Goal: Information Seeking & Learning: Learn about a topic

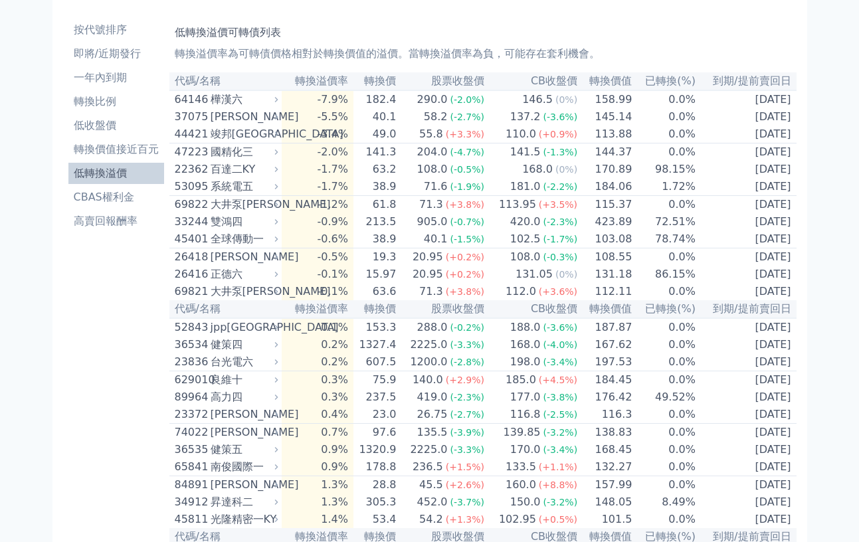
scroll to position [6564, 0]
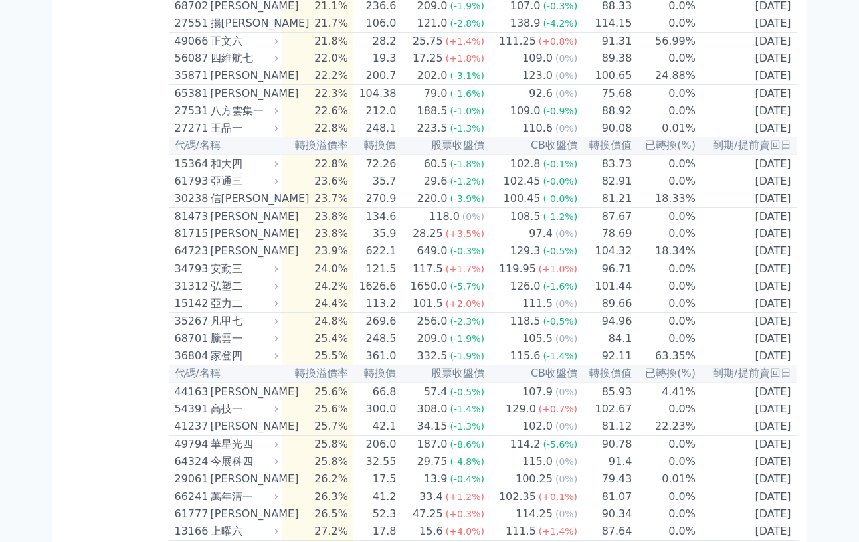
scroll to position [2843, 0]
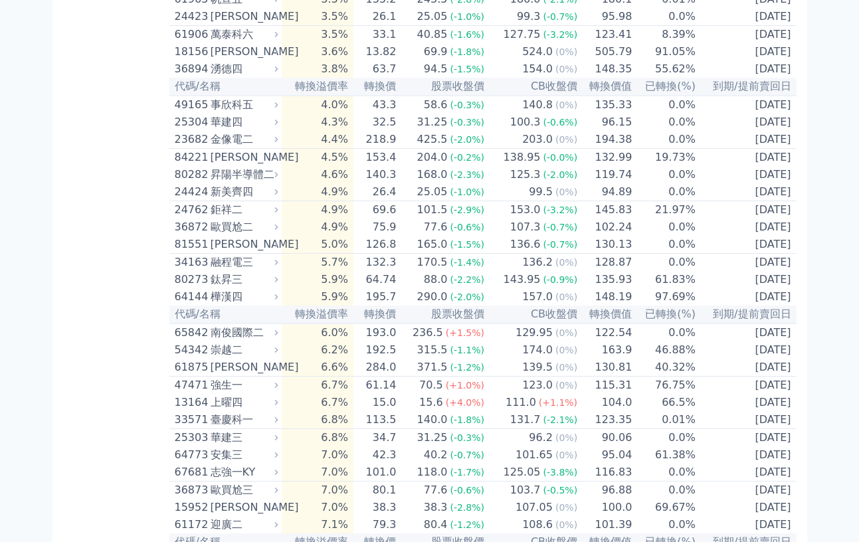
scroll to position [0, 0]
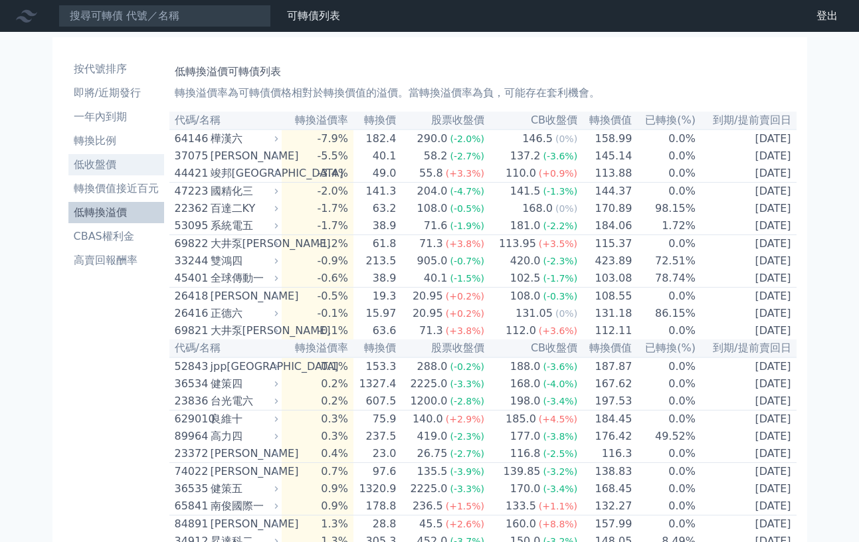
click at [108, 164] on li "低收盤價" at bounding box center [116, 165] width 96 height 16
click at [107, 208] on li "低轉換溢價" at bounding box center [116, 213] width 96 height 16
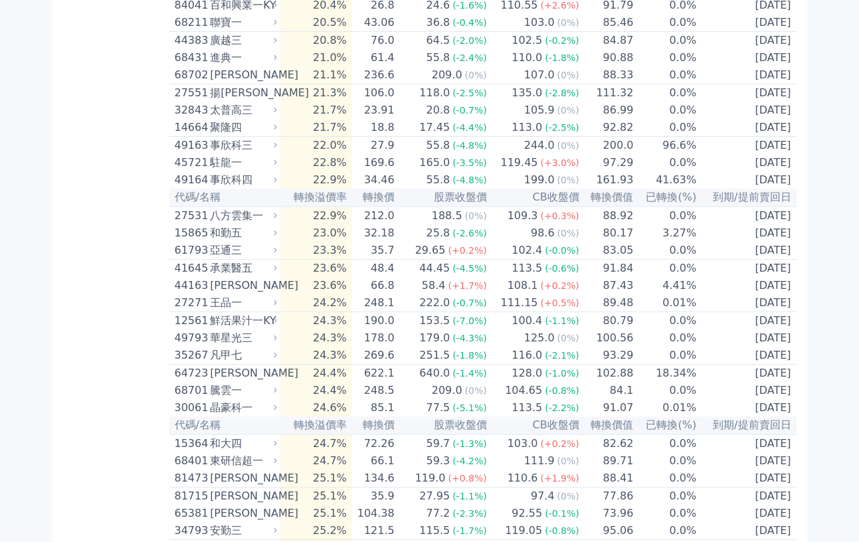
scroll to position [6545, 0]
